Goal: Task Accomplishment & Management: Manage account settings

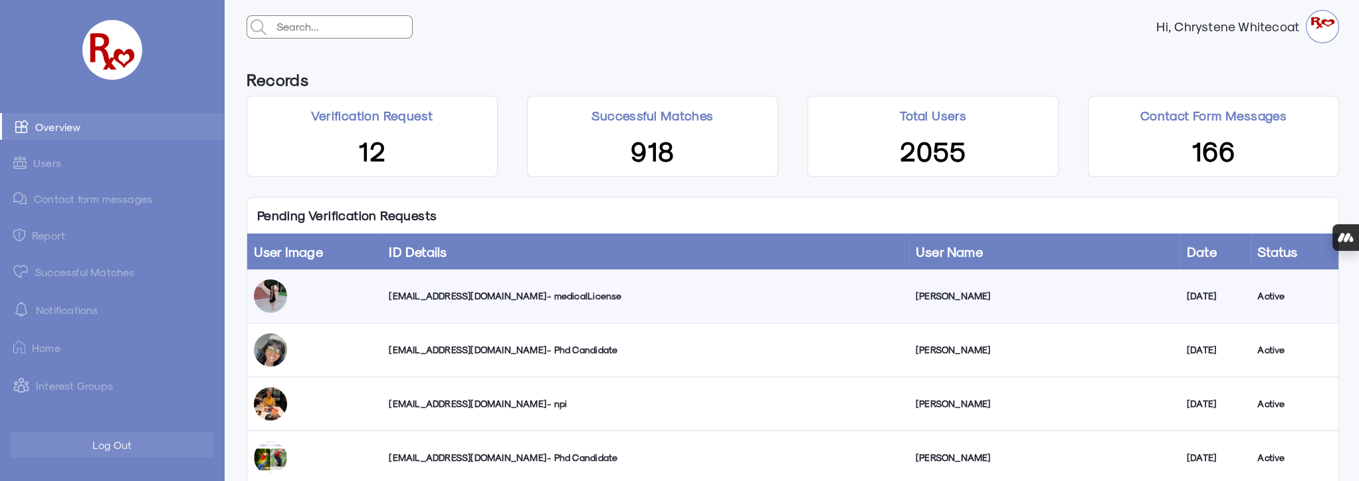
scroll to position [60, 0]
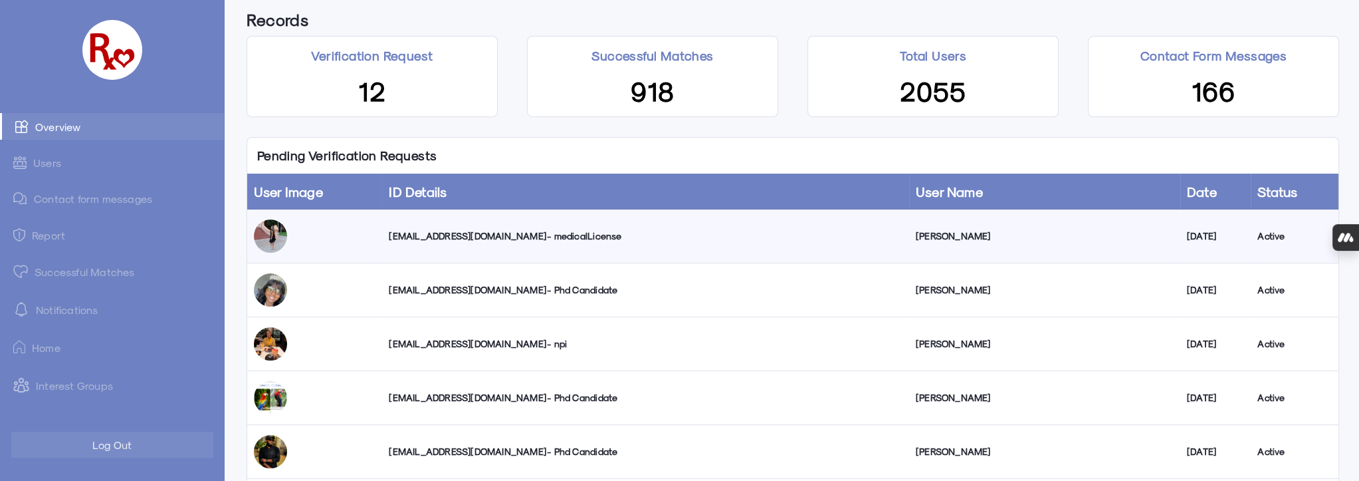
click at [478, 234] on div "cmmarv13@gmail.com - medicalLicense" at bounding box center [645, 235] width 513 height 13
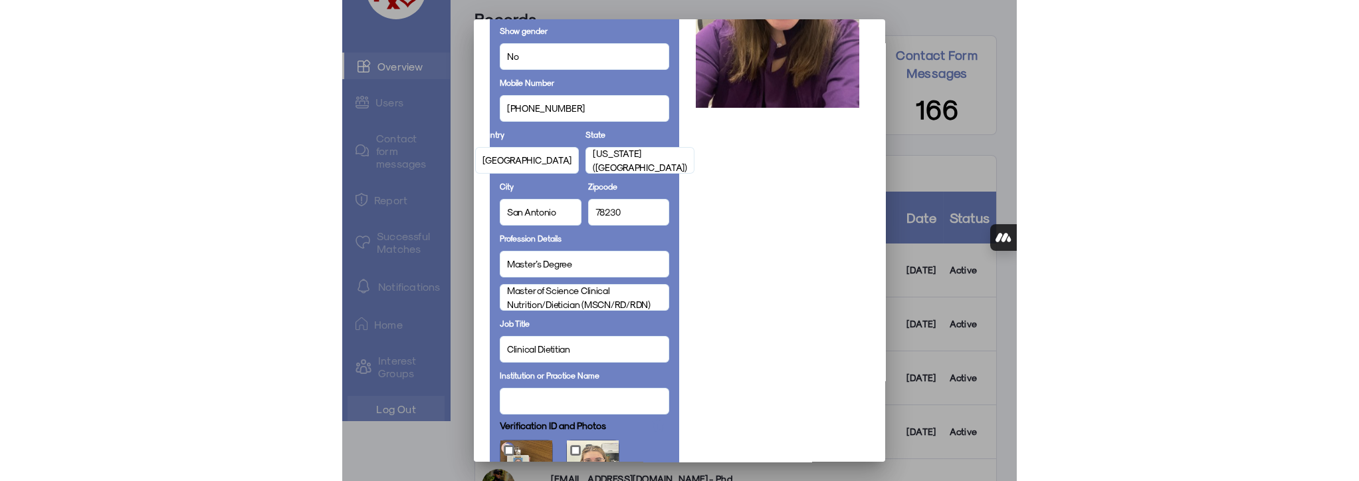
scroll to position [302, 0]
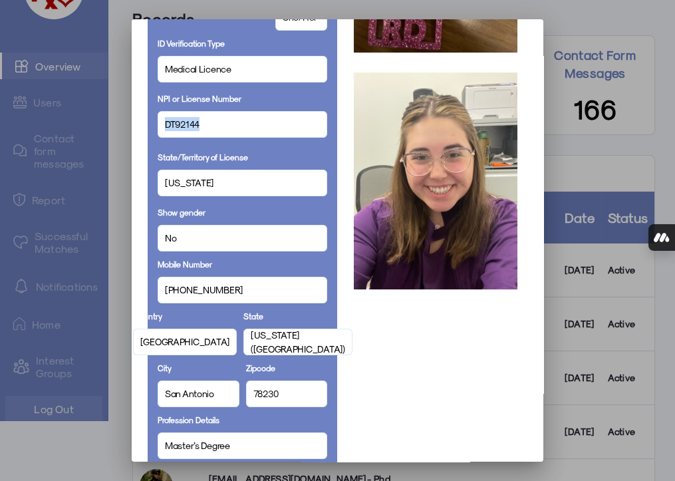
drag, startPoint x: 193, startPoint y: 126, endPoint x: 142, endPoint y: 125, distance: 50.5
click at [142, 125] on mat-dialog-container "Personal Details Full Name Callyn Marvell Email cmmarv13@gmail.com Date Of Birt…" at bounding box center [337, 240] width 411 height 442
copy span "DT92144"
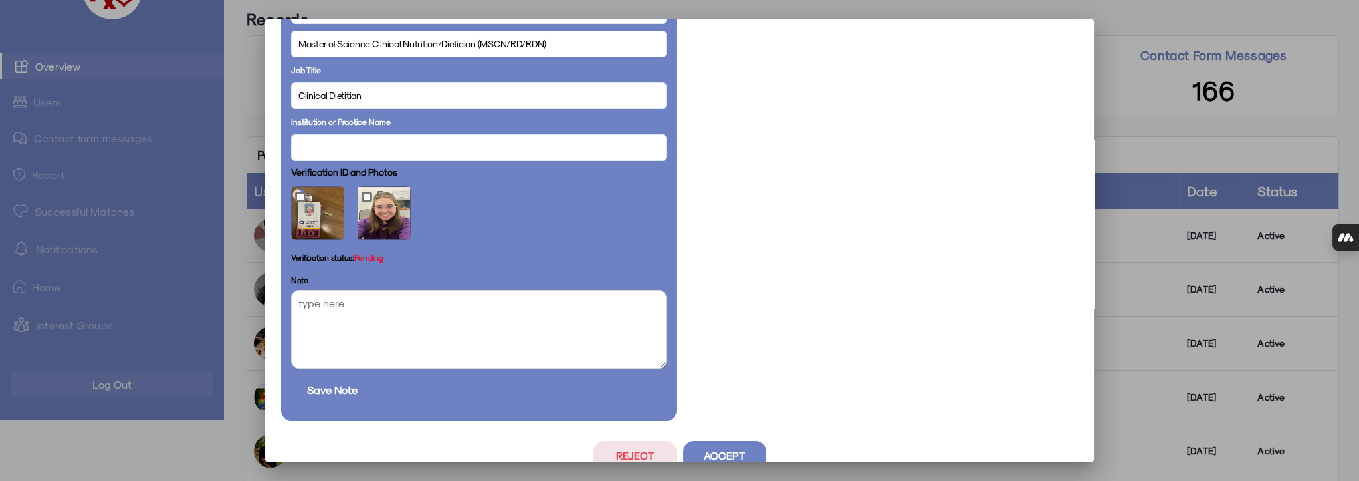
scroll to position [748, 0]
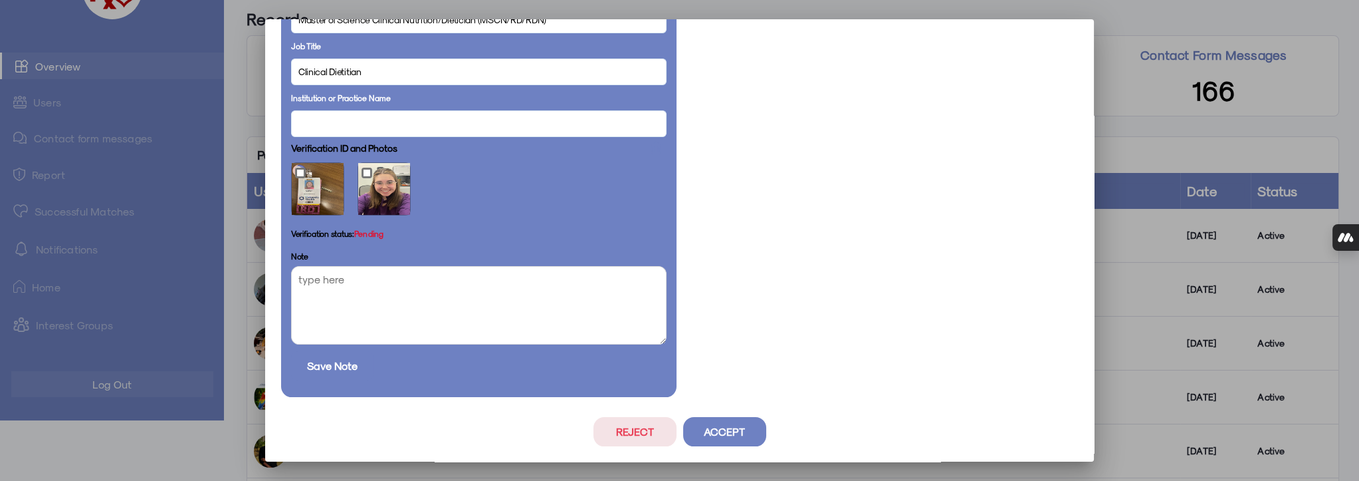
click at [643, 431] on button "Reject" at bounding box center [634, 431] width 83 height 29
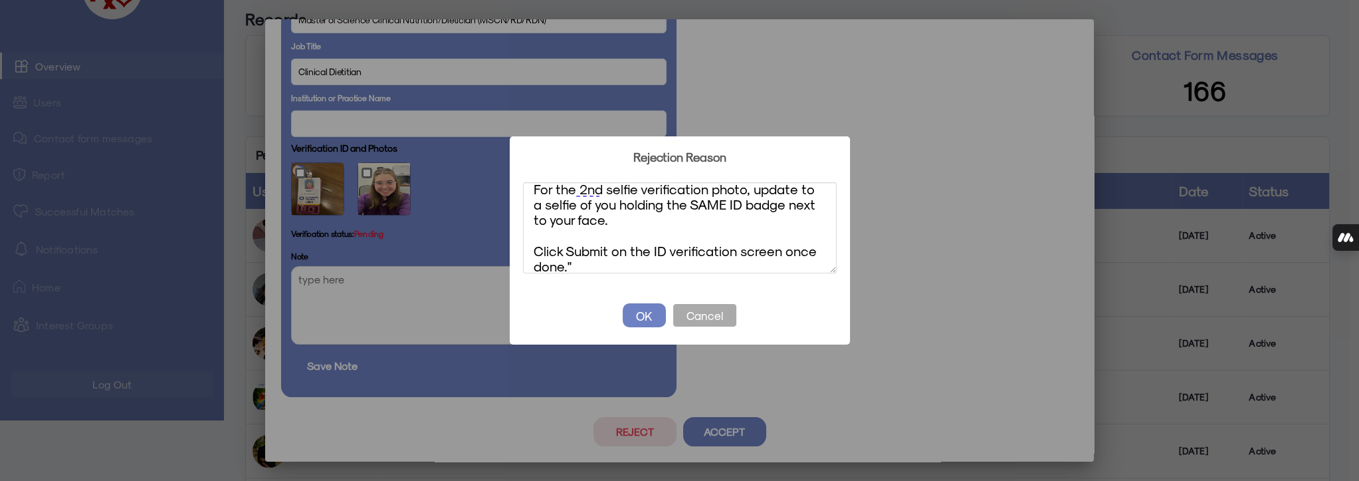
scroll to position [0, 0]
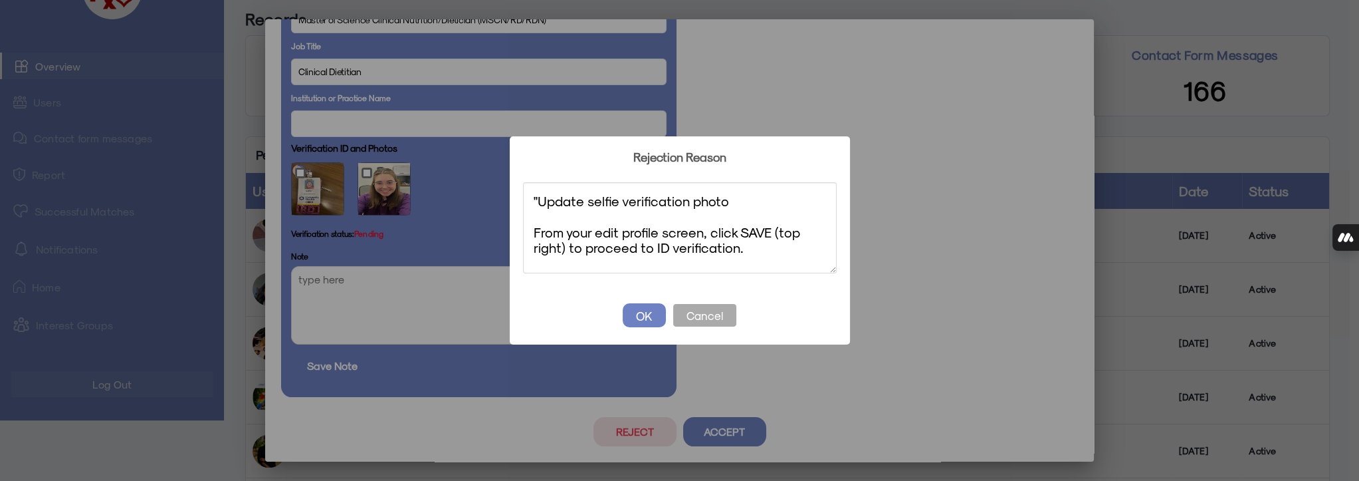
click at [540, 199] on textarea ""Update selfie verification photo From your edit profile screen, click SAVE (to…" at bounding box center [680, 227] width 314 height 91
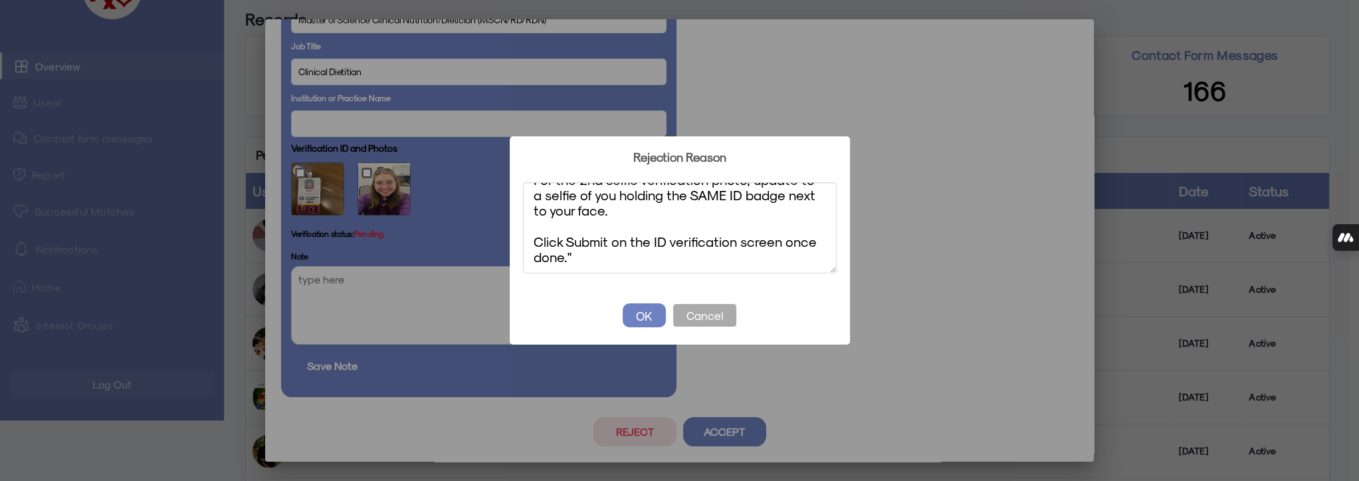
scroll to position [100, 0]
click at [571, 255] on textarea "Update selfie verification photo From your edit profile screen, click SAVE (top…" at bounding box center [680, 227] width 314 height 91
type textarea "Update selfie verification photo From your edit profile screen, click SAVE (top…"
click at [639, 314] on button "OK" at bounding box center [644, 315] width 43 height 24
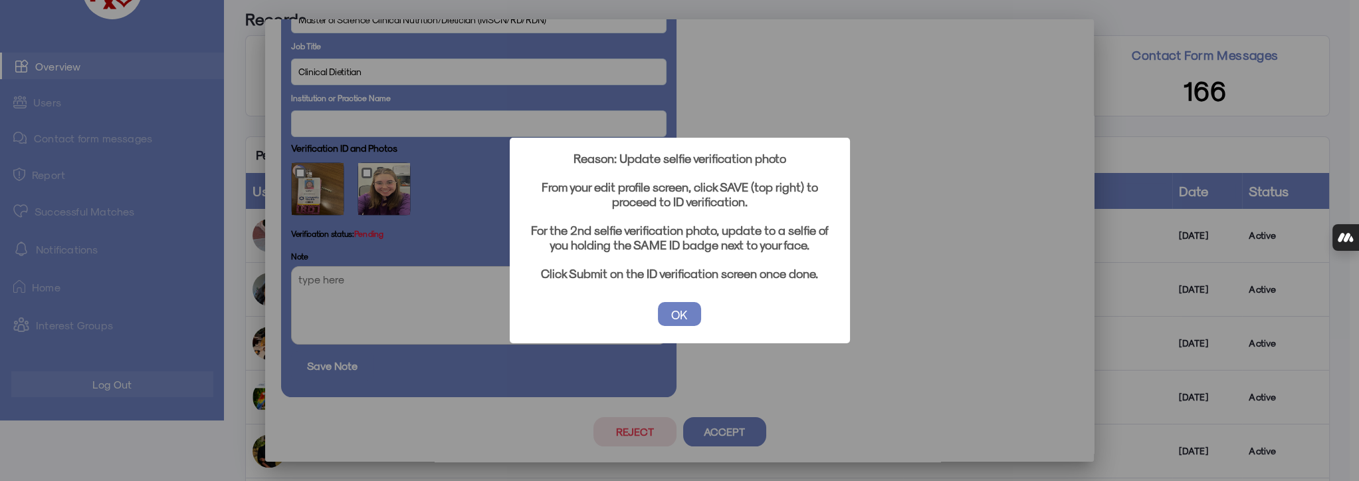
scroll to position [60, 0]
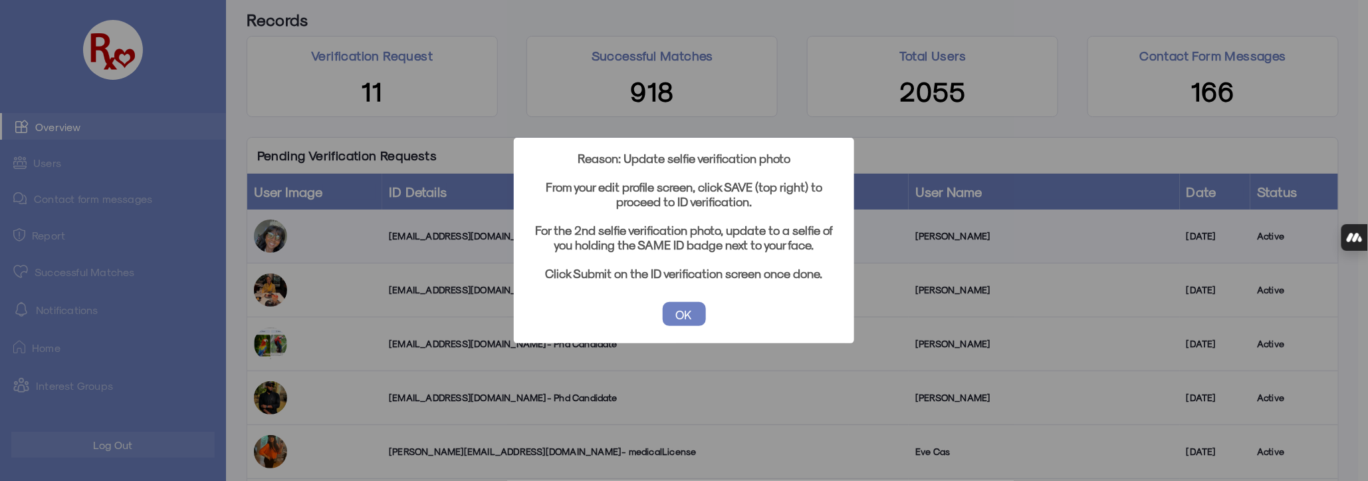
click at [677, 313] on button "OK" at bounding box center [684, 314] width 43 height 24
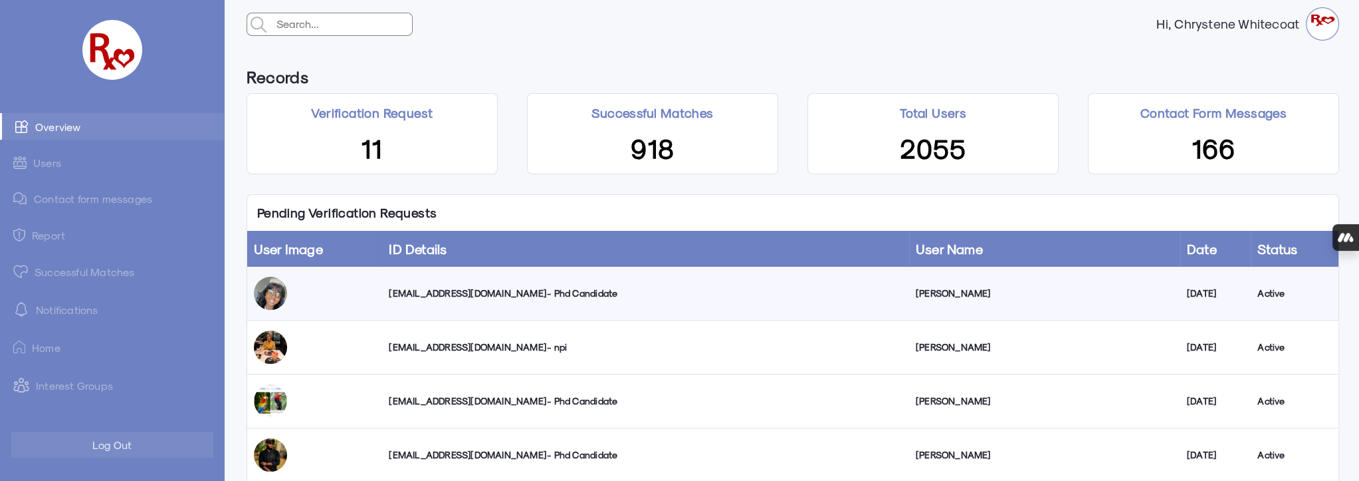
scroll to position [1, 0]
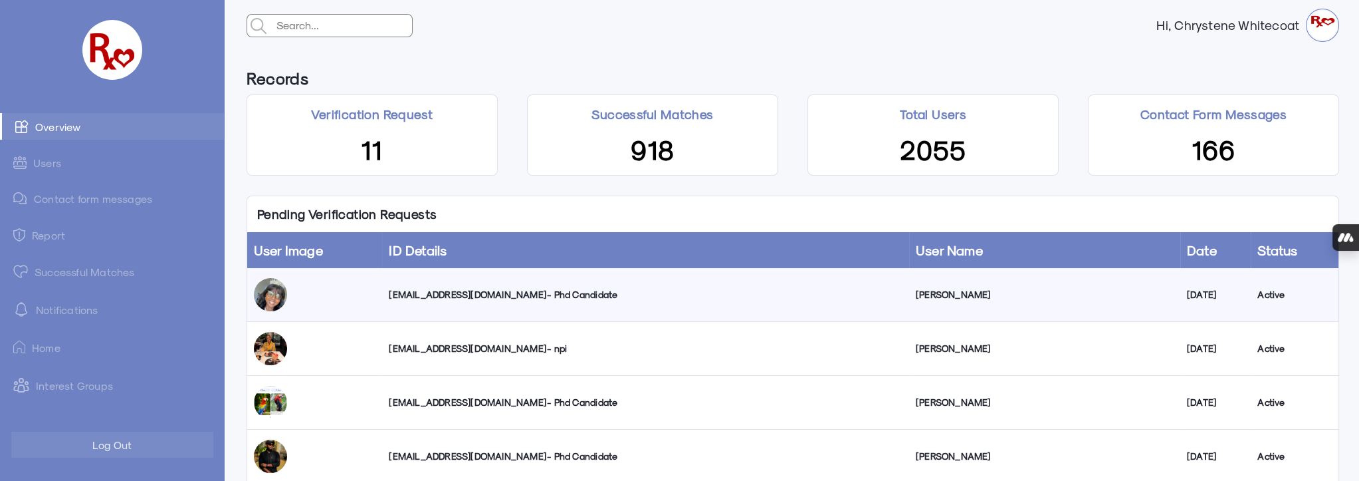
click at [74, 276] on link "Successful Matches" at bounding box center [112, 271] width 224 height 27
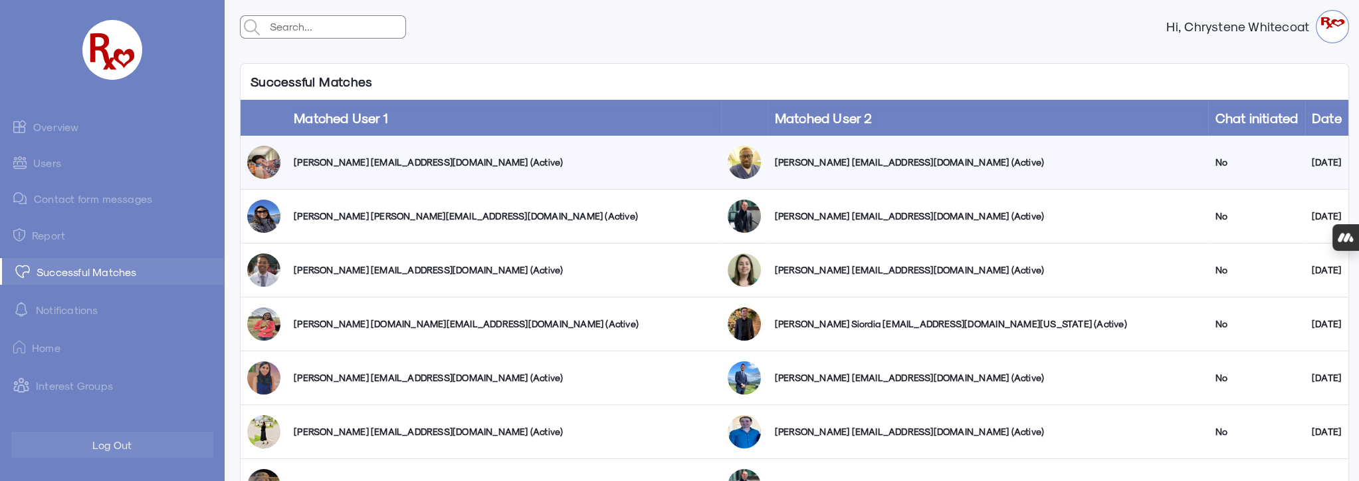
click at [47, 161] on link "Users" at bounding box center [112, 163] width 224 height 26
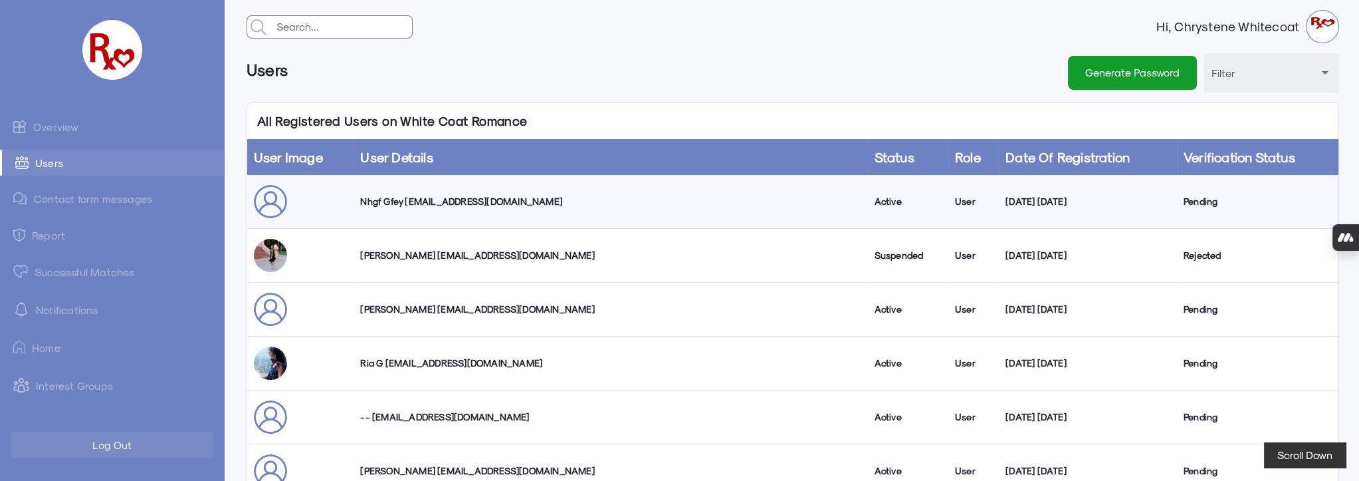
click at [66, 126] on link "Overview" at bounding box center [112, 126] width 224 height 27
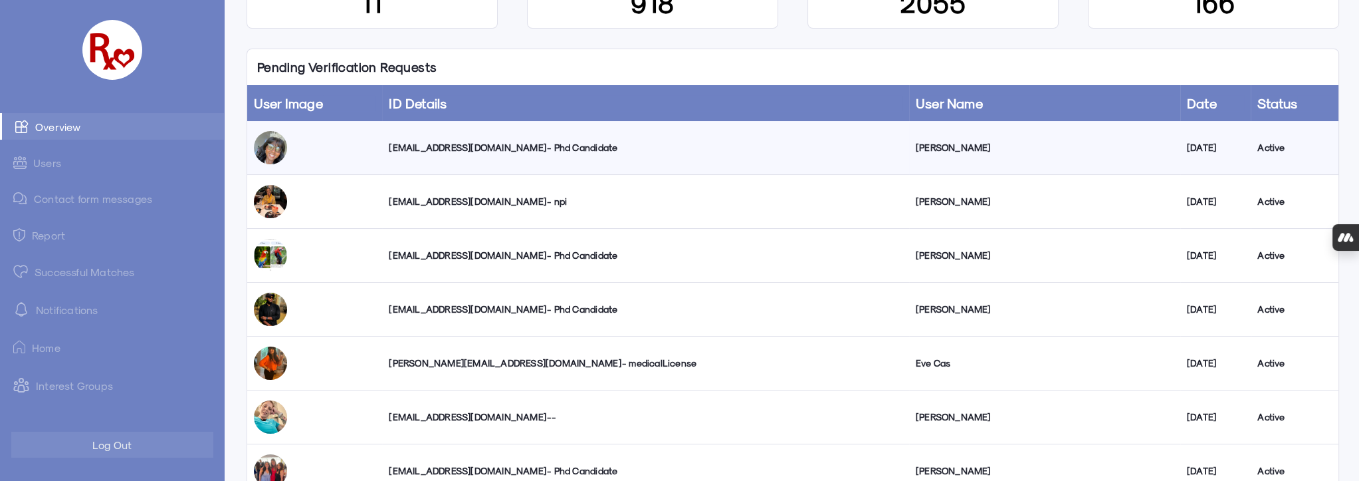
scroll to position [181, 0]
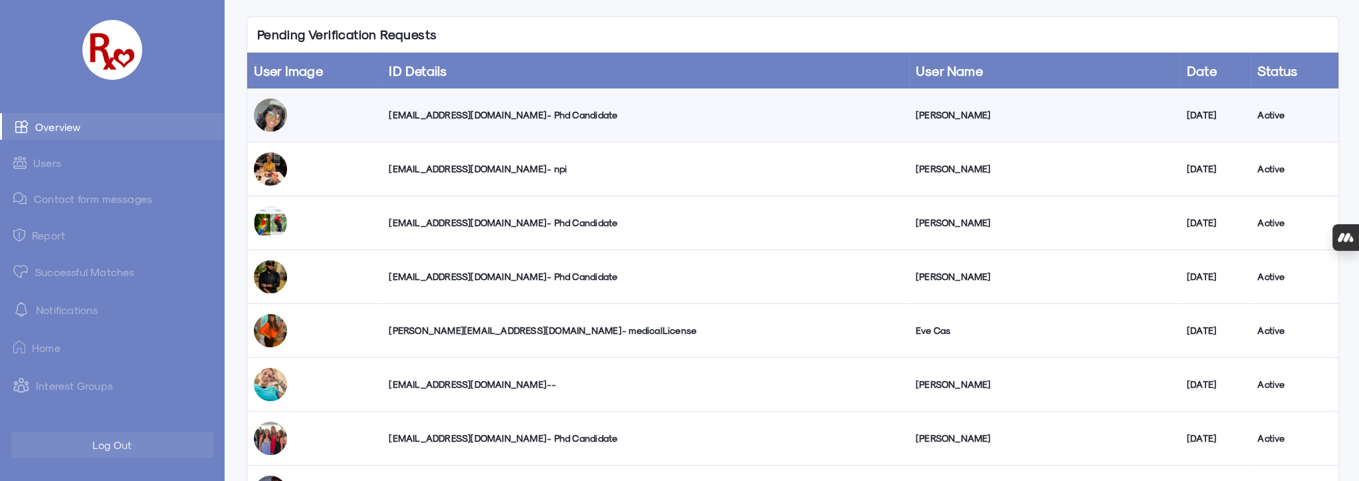
click at [86, 270] on link "Successful Matches" at bounding box center [112, 271] width 224 height 27
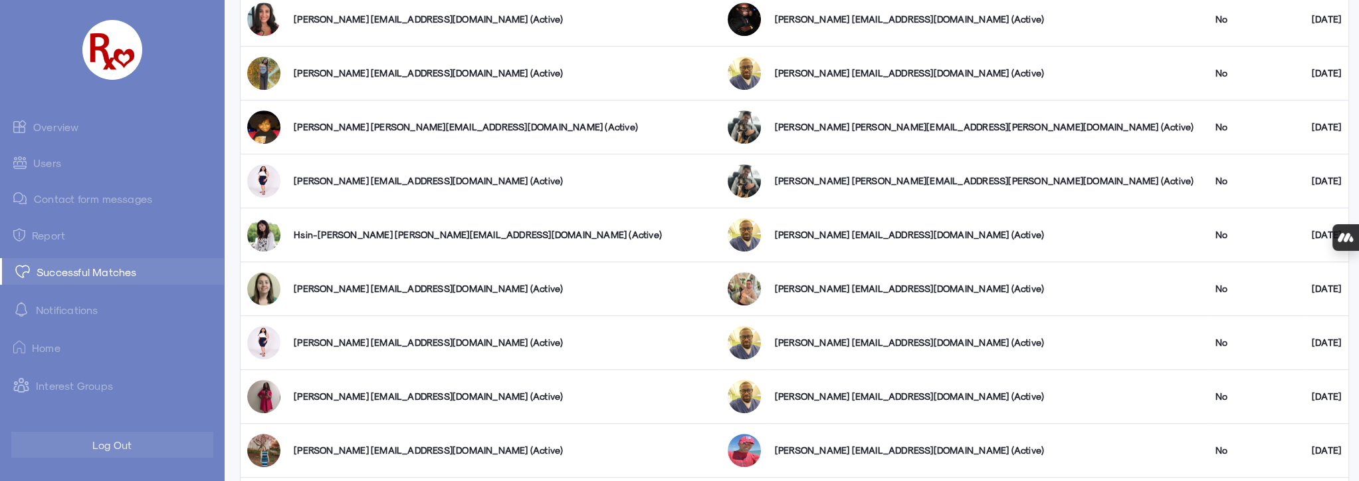
scroll to position [1631, 0]
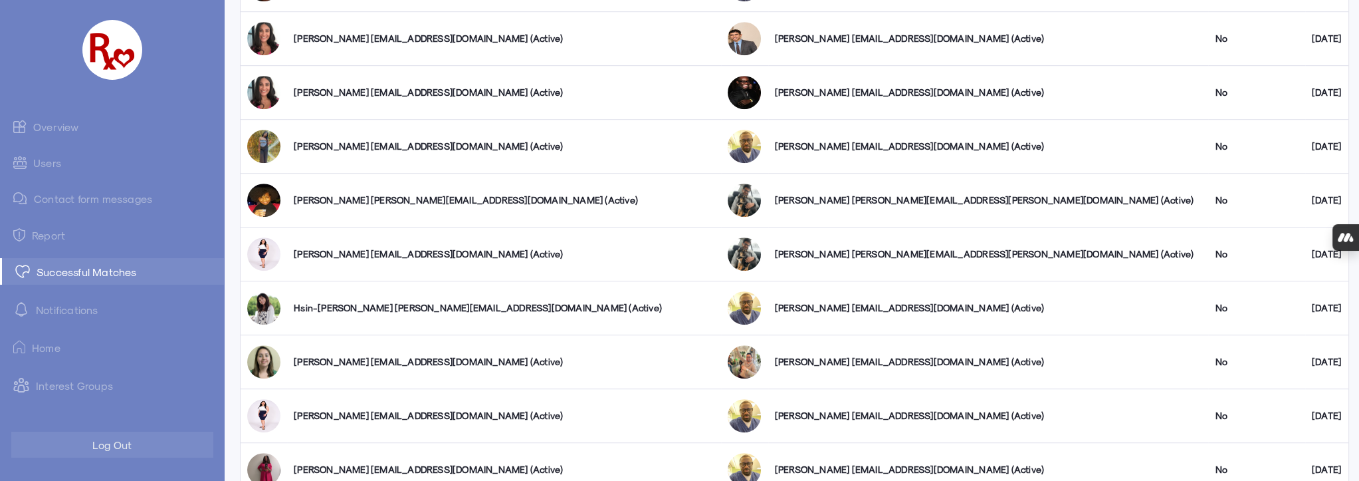
click at [787, 86] on div "Ahmed Otokiti okundamercy@gmail.com (Active)" at bounding box center [988, 92] width 427 height 13
